Goal: Complete application form

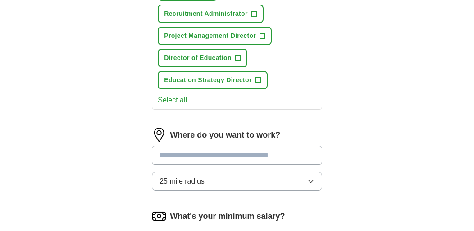
scroll to position [367, 0]
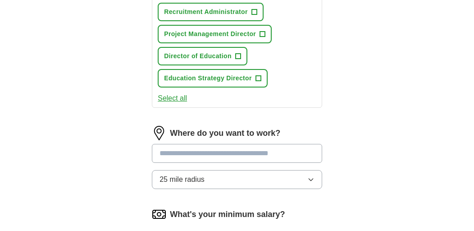
click at [172, 101] on button "Select all" at bounding box center [172, 98] width 29 height 11
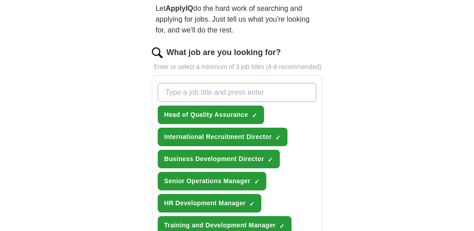
scroll to position [87, 0]
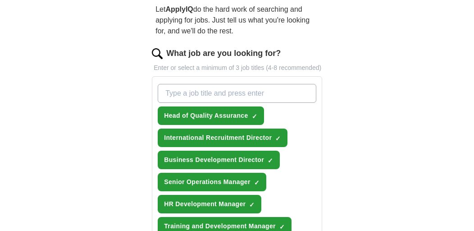
click at [224, 92] on input "What job are you looking for?" at bounding box center [237, 93] width 159 height 19
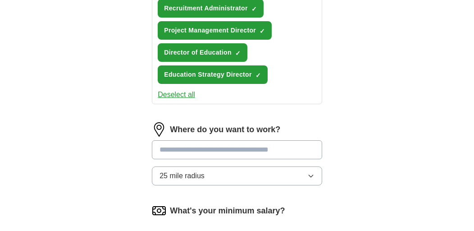
scroll to position [386, 0]
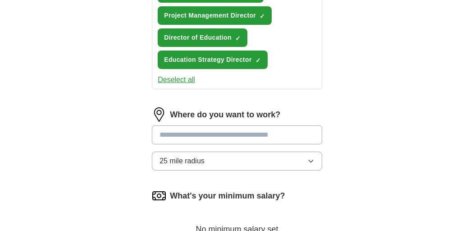
type input "Education manger"
click at [263, 135] on input at bounding box center [237, 134] width 170 height 19
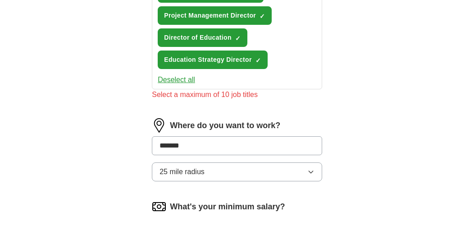
type input "******"
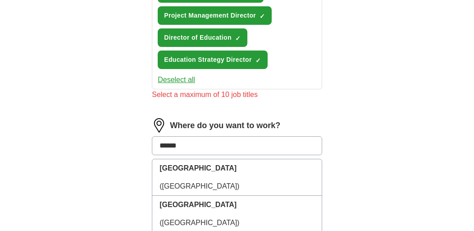
click at [188, 162] on li "[GEOGRAPHIC_DATA] ([GEOGRAPHIC_DATA])" at bounding box center [237, 177] width 170 height 37
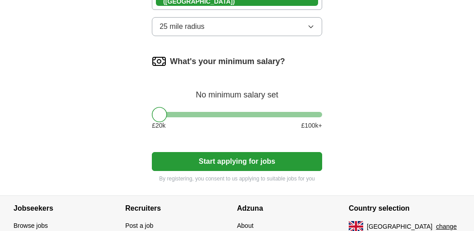
scroll to position [539, 0]
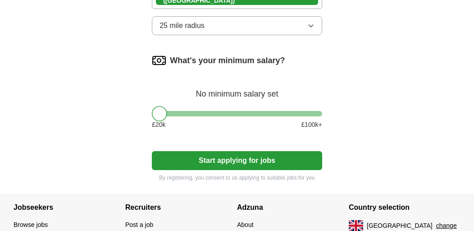
click at [249, 161] on button "Start applying for jobs" at bounding box center [237, 160] width 170 height 19
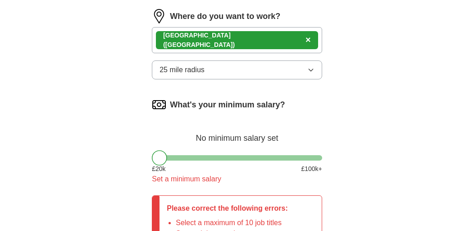
scroll to position [508, 0]
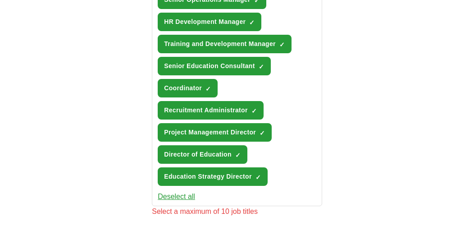
click at [390, 193] on div "ApplyIQ Let ApplyIQ do the hard work of searching and applying for jobs. Just t…" at bounding box center [237, 145] width 462 height 772
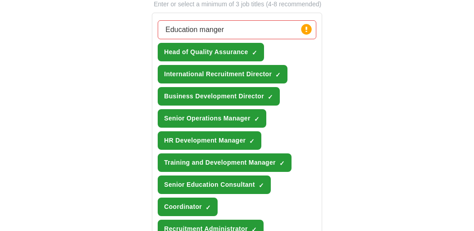
scroll to position [142, 0]
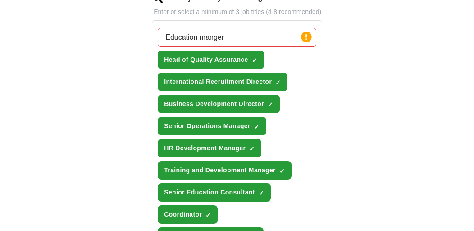
click at [0, 0] on span "×" at bounding box center [0, 0] width 0 height 0
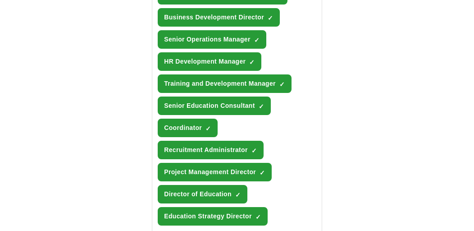
scroll to position [229, 0]
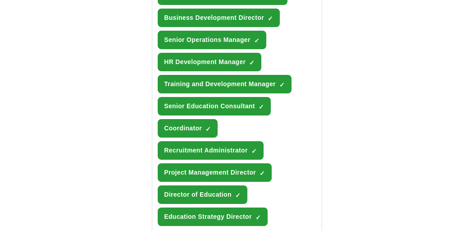
click at [0, 0] on span "×" at bounding box center [0, 0] width 0 height 0
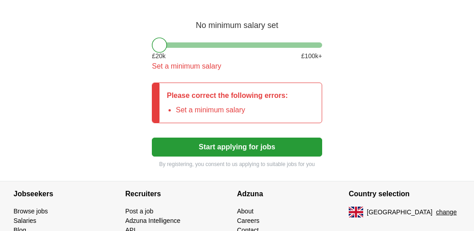
scroll to position [592, 0]
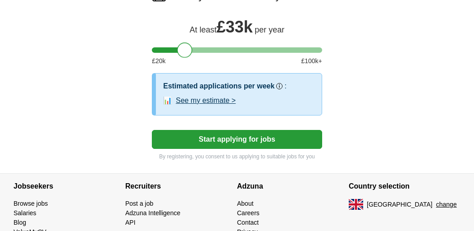
click at [232, 137] on button "Start applying for jobs" at bounding box center [237, 139] width 170 height 19
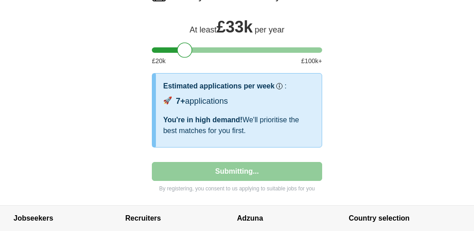
select select "**"
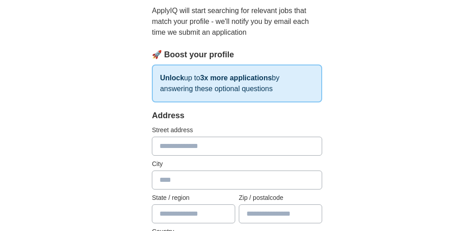
scroll to position [105, 0]
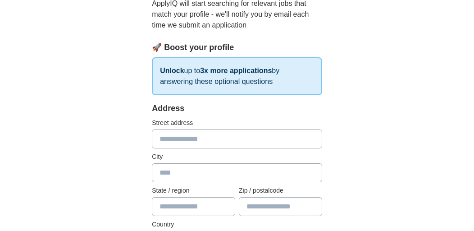
click at [215, 139] on input "text" at bounding box center [237, 138] width 170 height 19
type input "**********"
type input "******"
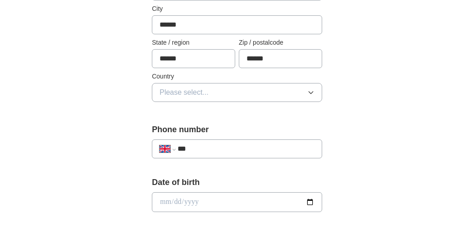
scroll to position [261, 0]
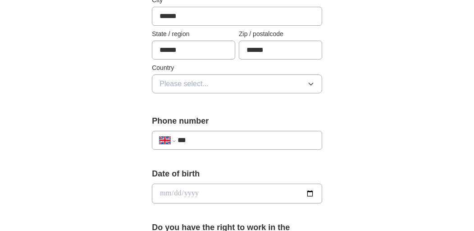
click at [248, 140] on input "***" at bounding box center [246, 140] width 137 height 11
type input "**********"
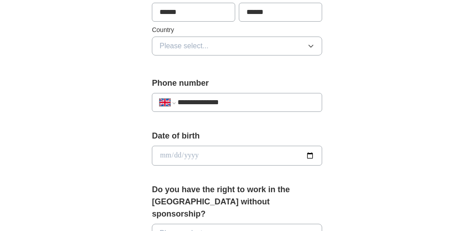
scroll to position [314, 0]
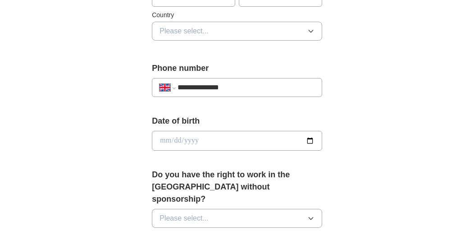
click at [311, 144] on input "date" at bounding box center [237, 141] width 170 height 20
type input "**********"
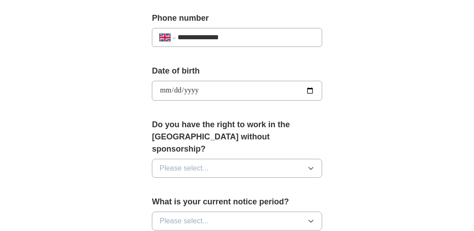
scroll to position [365, 0]
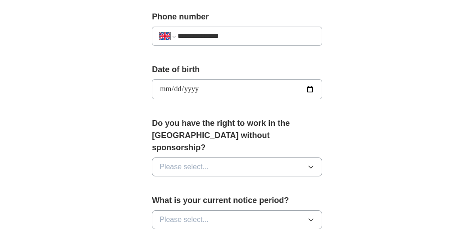
click at [308, 163] on icon "button" at bounding box center [311, 166] width 7 height 7
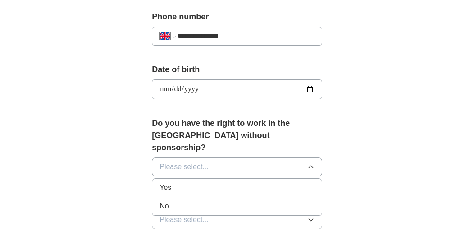
click at [162, 182] on span "Yes" at bounding box center [166, 187] width 12 height 11
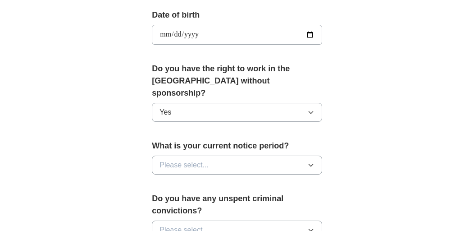
scroll to position [420, 0]
click at [312, 161] on icon "button" at bounding box center [311, 164] width 7 height 7
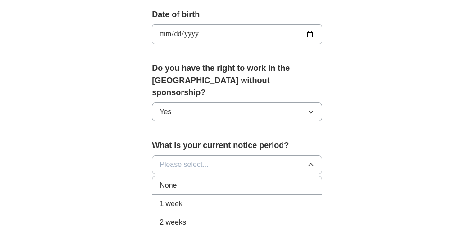
click at [184, 217] on span "2 weeks" at bounding box center [173, 222] width 27 height 11
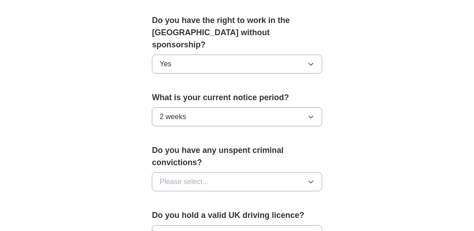
scroll to position [469, 0]
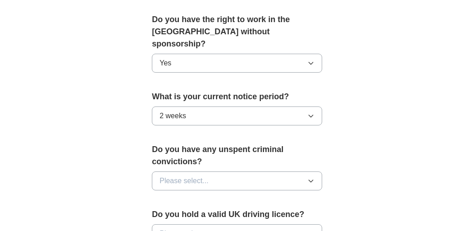
click at [315, 171] on button "Please select..." at bounding box center [237, 180] width 170 height 19
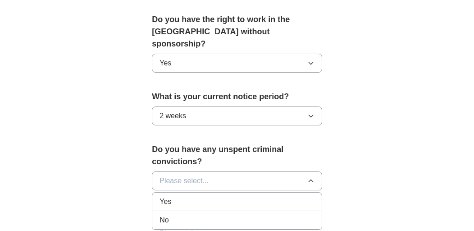
click at [170, 215] on div "No" at bounding box center [237, 220] width 155 height 11
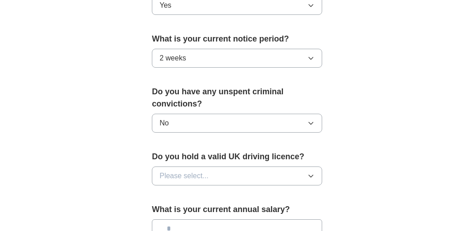
scroll to position [532, 0]
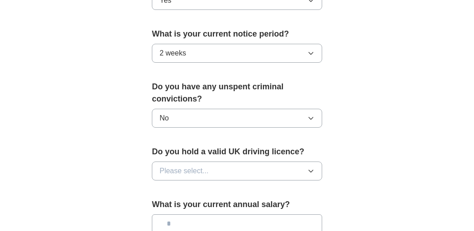
click at [309, 167] on icon "button" at bounding box center [311, 170] width 7 height 7
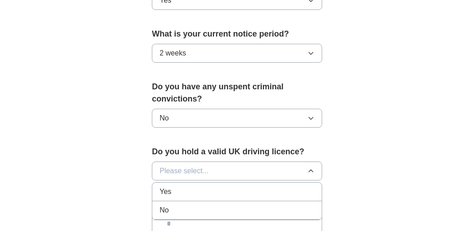
click at [176, 205] on div "No" at bounding box center [237, 210] width 155 height 11
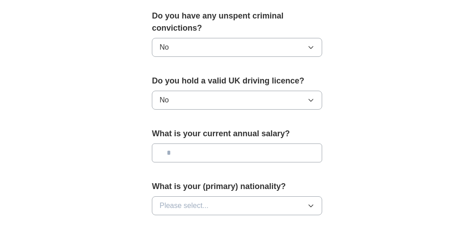
scroll to position [603, 0]
click at [265, 143] on input "text" at bounding box center [237, 152] width 170 height 19
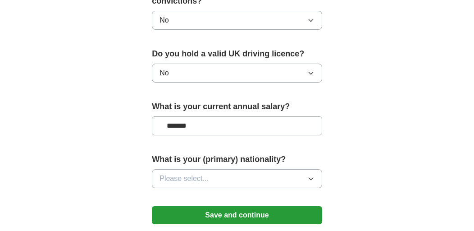
scroll to position [638, 0]
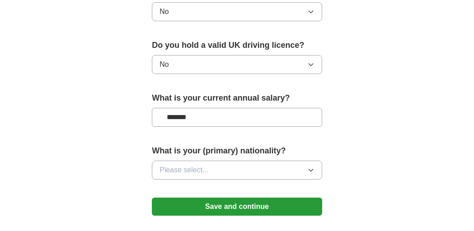
type input "*******"
click at [312, 166] on icon "button" at bounding box center [311, 169] width 7 height 7
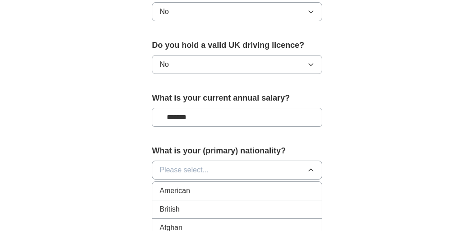
click at [172, 204] on span "British" at bounding box center [170, 209] width 20 height 11
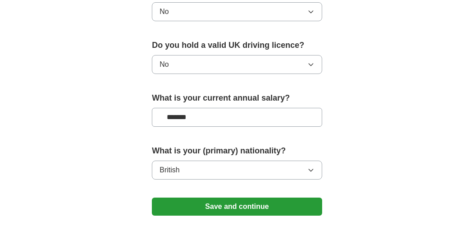
click at [226, 198] on button "Save and continue" at bounding box center [237, 207] width 170 height 18
